Goal: Transaction & Acquisition: Subscribe to service/newsletter

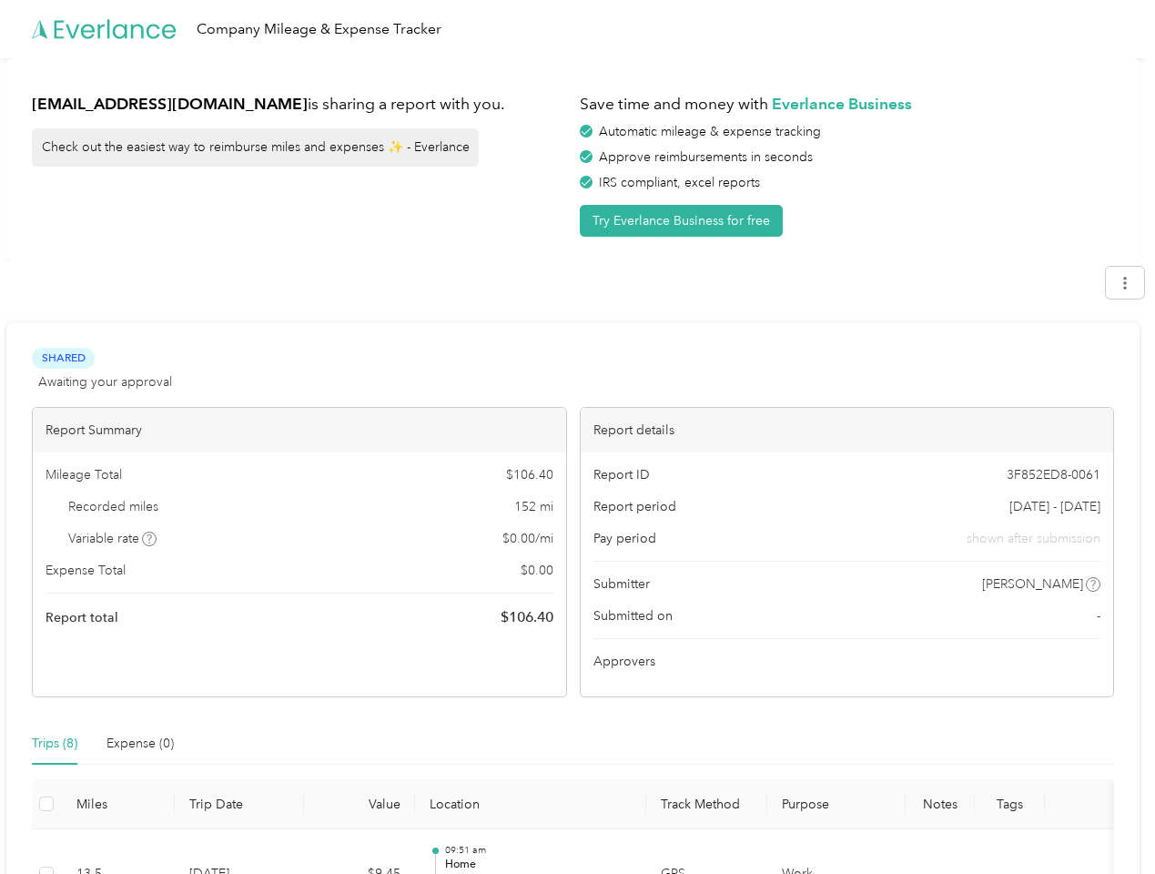
click at [581, 437] on div "Report details" at bounding box center [847, 430] width 533 height 45
click at [577, 29] on div "Company Mileage & Expense Tracker" at bounding box center [573, 29] width 1146 height 58
click at [684, 220] on button "Try Everlance Business for free" at bounding box center [681, 221] width 203 height 32
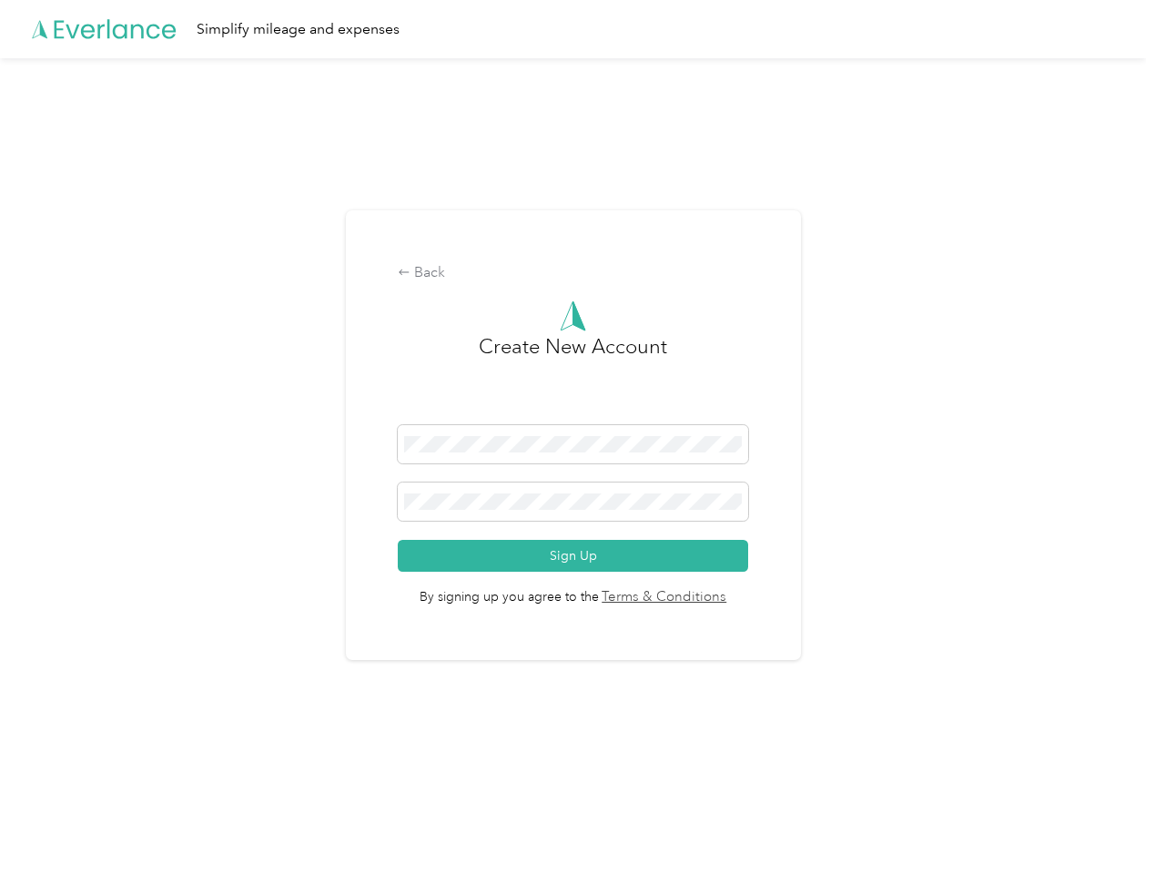
click at [1134, 282] on div "Back Create New Account Sign Up By signing up you agree to the Terms & Conditio…" at bounding box center [573, 442] width 1146 height 769
click at [150, 539] on div "Back Create New Account Sign Up By signing up you agree to the Terms & Conditio…" at bounding box center [573, 442] width 1146 height 769
click at [717, 584] on span "By signing up you agree to the Terms & Conditions" at bounding box center [573, 590] width 350 height 36
click at [55, 744] on div "Back Create New Account Sign Up By signing up you agree to the Terms & Conditio…" at bounding box center [573, 442] width 1146 height 769
click at [140, 744] on div "Back Create New Account Sign Up By signing up you agree to the Terms & Conditio…" at bounding box center [573, 442] width 1146 height 769
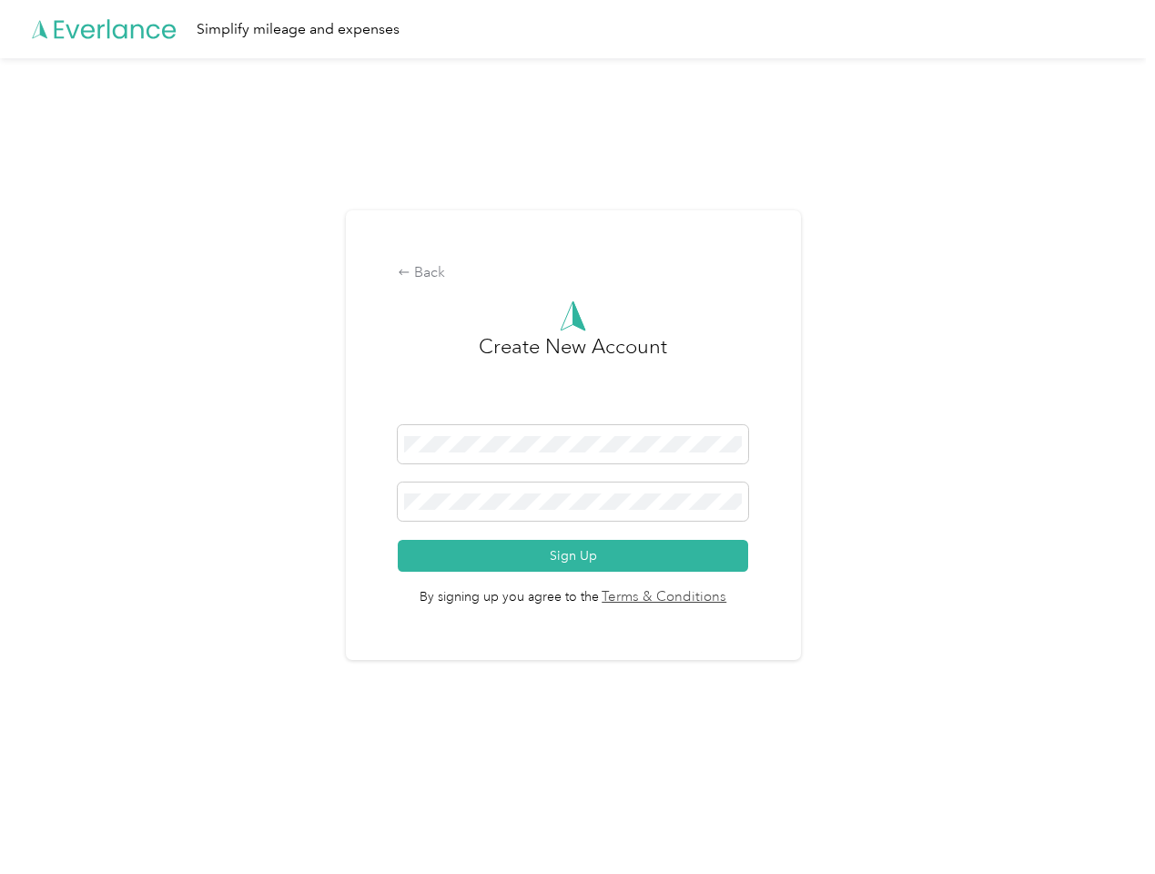
click at [46, 804] on div "Back Create New Account Sign Up By signing up you agree to the Terms & Conditio…" at bounding box center [573, 442] width 1146 height 769
click at [563, 851] on html "Simplify mileage and expenses Back Create New Account Sign Up By signing up you…" at bounding box center [573, 437] width 1146 height 874
